Goal: Check status: Check status

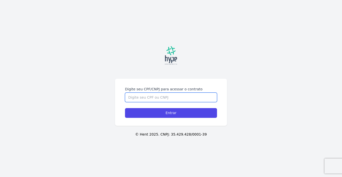
click at [134, 96] on input "Digite seu CPF/CNPJ para acessar o contrato" at bounding box center [171, 98] width 92 height 10
type input "01837363200"
click at [125, 108] on input "Entrar" at bounding box center [171, 113] width 92 height 10
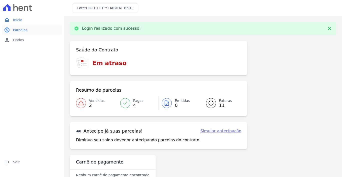
click at [47, 30] on link "paid Parcelas" at bounding box center [32, 30] width 60 height 10
